Goal: Task Accomplishment & Management: Manage account settings

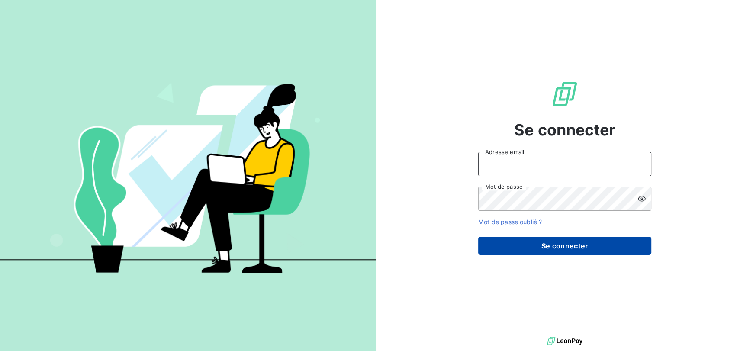
type input "[EMAIL_ADDRESS][DOMAIN_NAME]"
click at [545, 250] on button "Se connecter" at bounding box center [564, 246] width 173 height 18
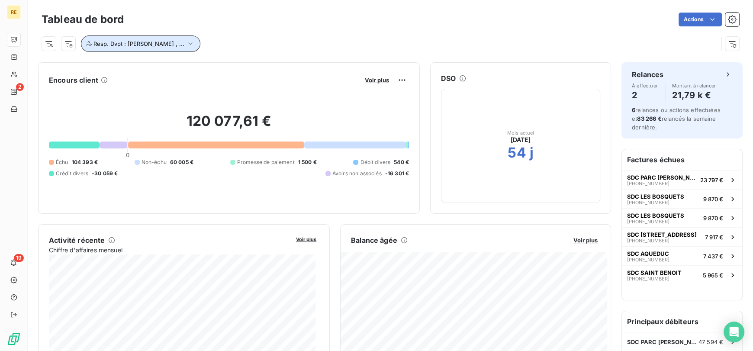
click at [183, 42] on span "Resp. Dvpt : [PERSON_NAME] , ..." at bounding box center [138, 43] width 91 height 7
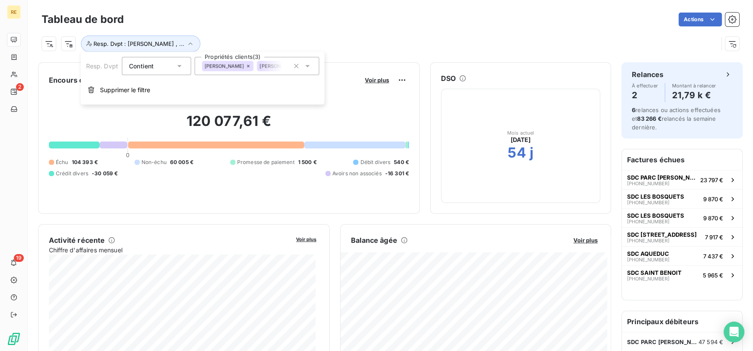
click at [271, 69] on div "[PERSON_NAME]" at bounding box center [283, 66] width 52 height 10
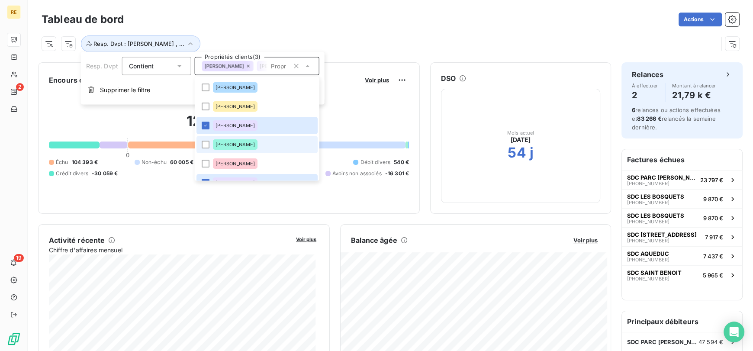
scroll to position [50, 0]
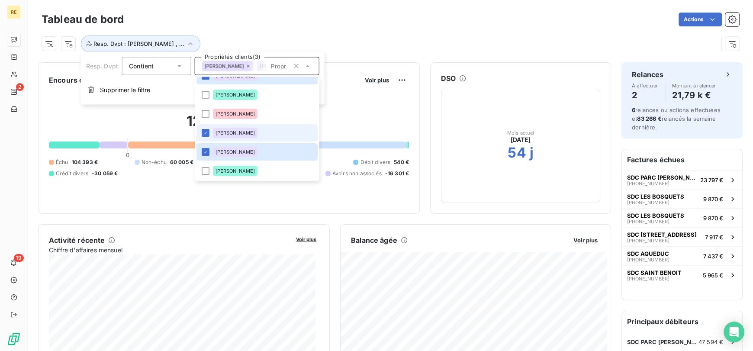
click at [214, 137] on div "[PERSON_NAME]" at bounding box center [234, 133] width 45 height 10
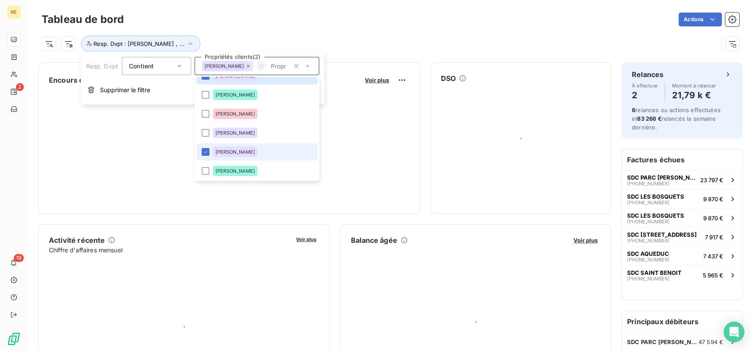
click at [219, 154] on div "[PERSON_NAME]" at bounding box center [234, 152] width 45 height 10
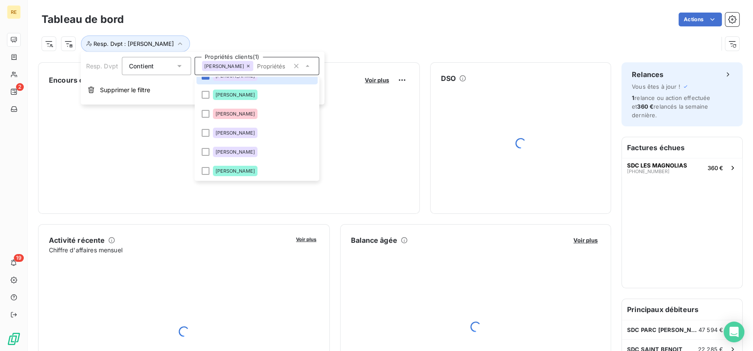
click at [271, 14] on div "Actions" at bounding box center [436, 20] width 605 height 14
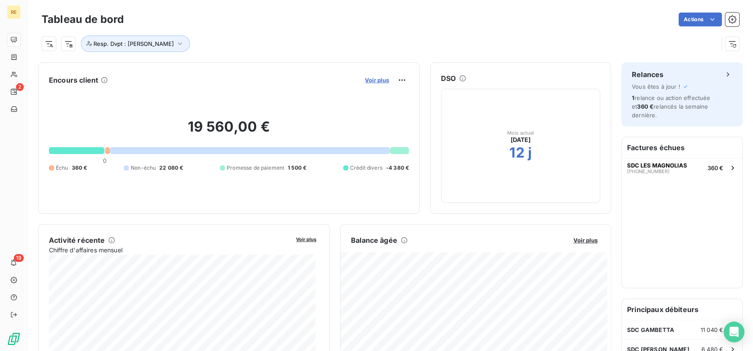
click at [369, 79] on span "Voir plus" at bounding box center [377, 80] width 24 height 7
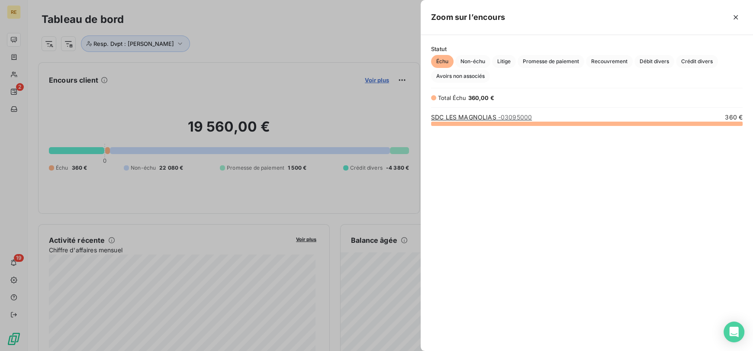
scroll to position [220, 325]
click at [337, 51] on div at bounding box center [376, 175] width 753 height 351
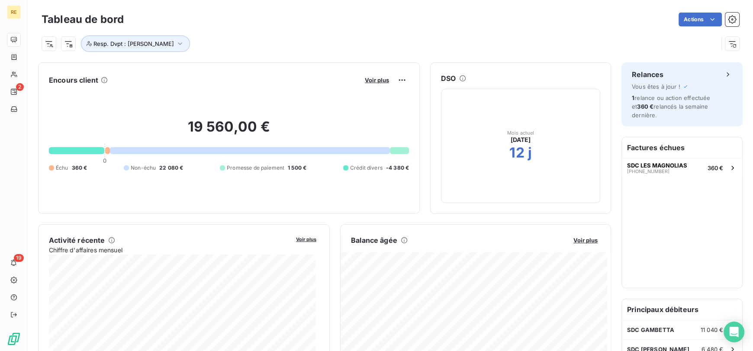
scroll to position [0, 0]
click at [375, 82] on span "Voir plus" at bounding box center [377, 80] width 24 height 7
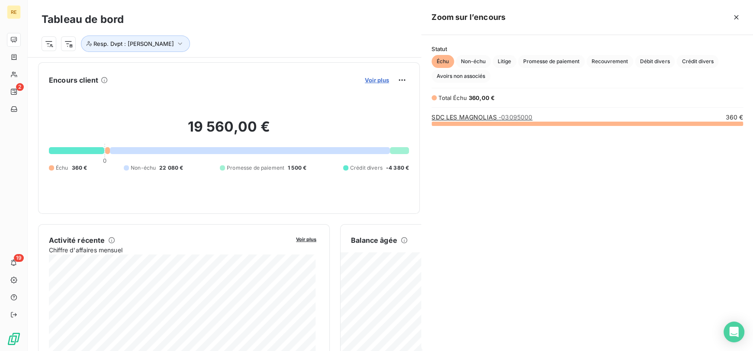
scroll to position [344, 325]
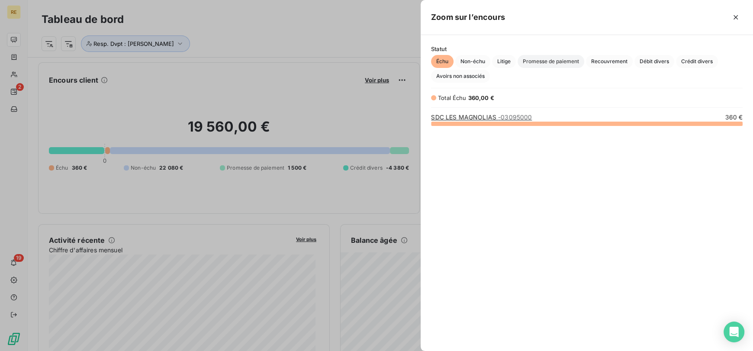
click at [566, 61] on span "Promesse de paiement" at bounding box center [550, 61] width 67 height 13
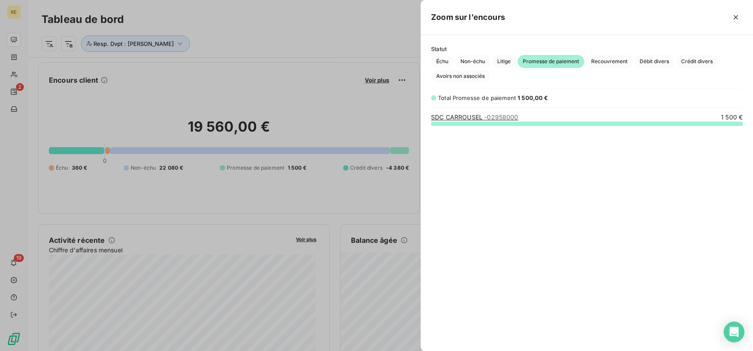
scroll to position [220, 325]
click at [488, 119] on span "- 02958000" at bounding box center [501, 116] width 34 height 7
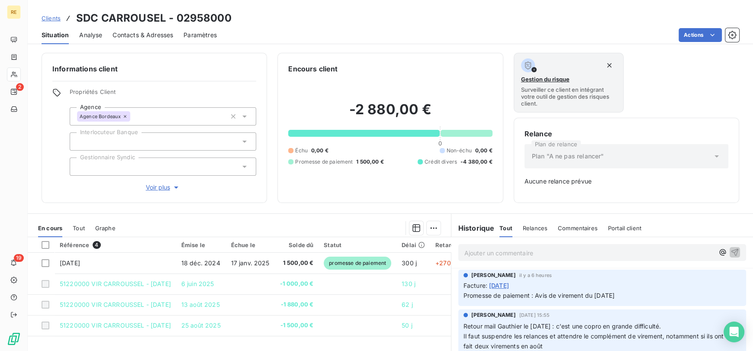
click at [55, 18] on span "Clients" at bounding box center [51, 18] width 19 height 7
